Goal: Task Accomplishment & Management: Use online tool/utility

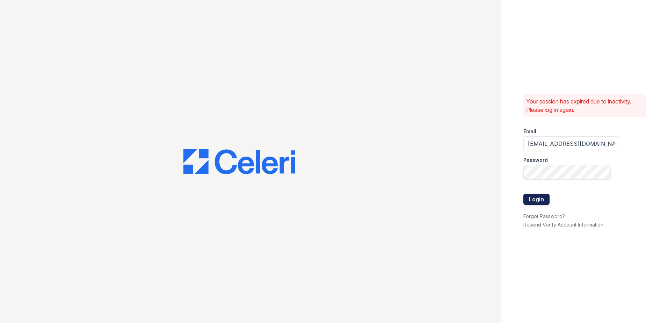
click at [541, 198] on button "Login" at bounding box center [537, 199] width 26 height 11
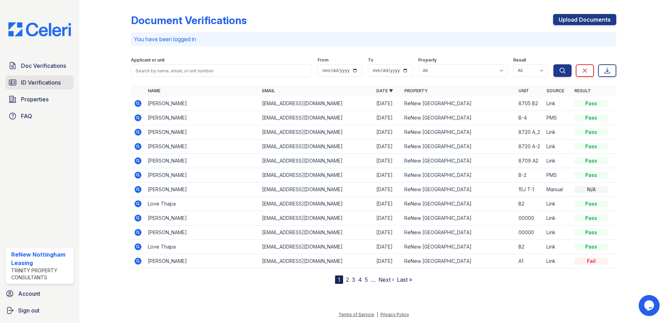
click at [34, 84] on span "ID Verifications" at bounding box center [41, 82] width 40 height 8
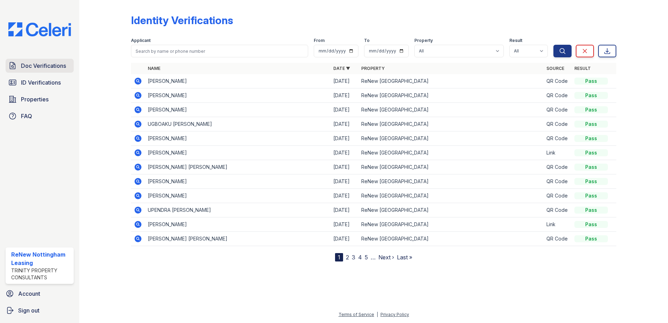
click at [39, 73] on link "Doc Verifications" at bounding box center [40, 66] width 68 height 14
